Goal: Obtain resource: Obtain resource

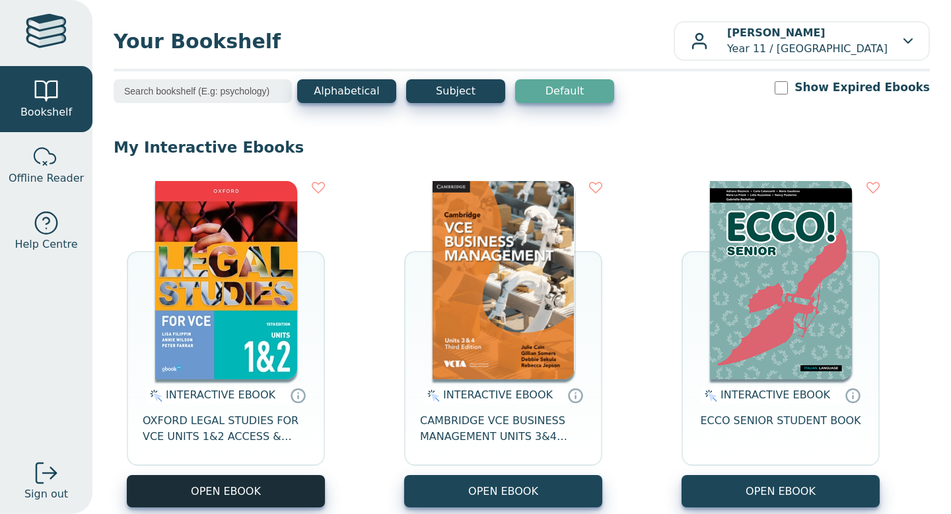
click at [229, 489] on button "OPEN EBOOK" at bounding box center [226, 491] width 198 height 32
click at [223, 484] on button "OPEN EBOOK" at bounding box center [226, 491] width 198 height 32
click at [218, 481] on button "OPEN EBOOK" at bounding box center [226, 491] width 198 height 32
click at [227, 491] on button "OPEN EBOOK" at bounding box center [226, 491] width 198 height 32
